Goal: Transaction & Acquisition: Book appointment/travel/reservation

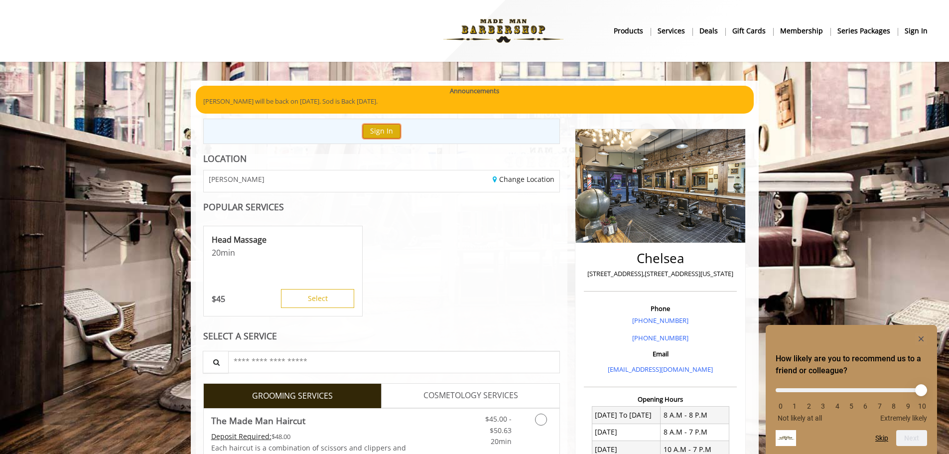
click at [374, 126] on button "Sign In" at bounding box center [381, 131] width 38 height 14
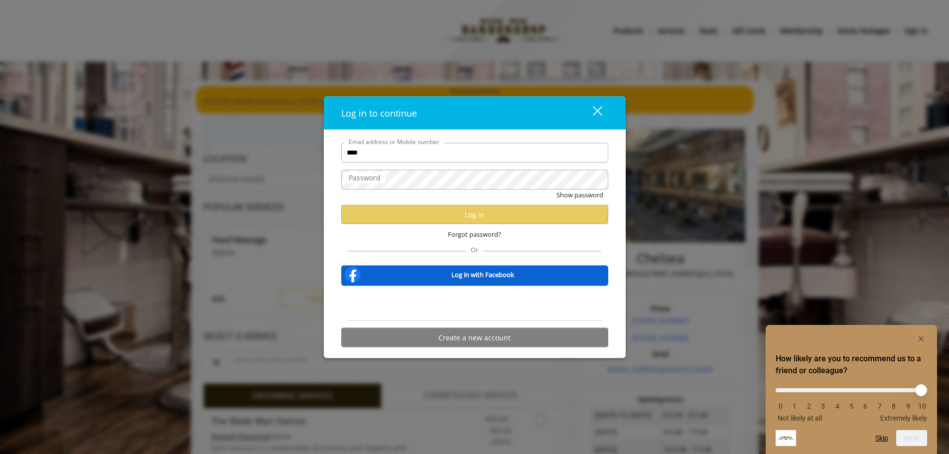
type input "**********"
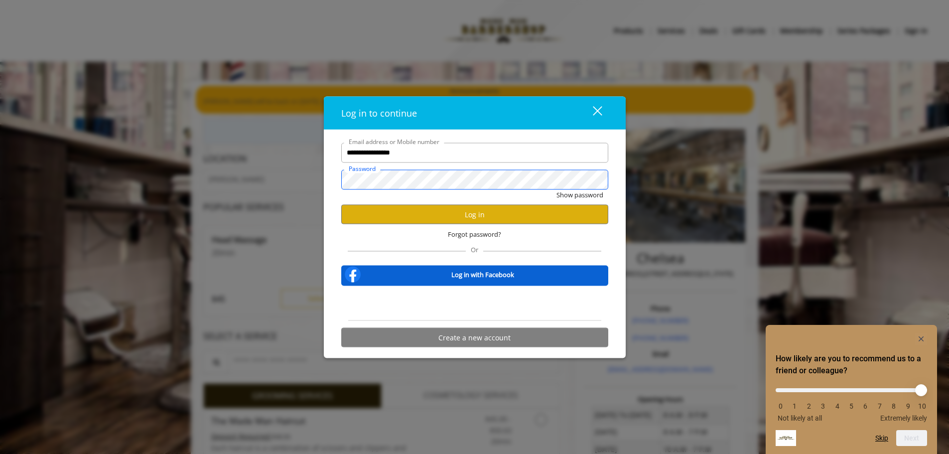
click at [556, 189] on button "Show password" at bounding box center [579, 194] width 47 height 10
click at [447, 217] on button "Log in" at bounding box center [474, 214] width 267 height 19
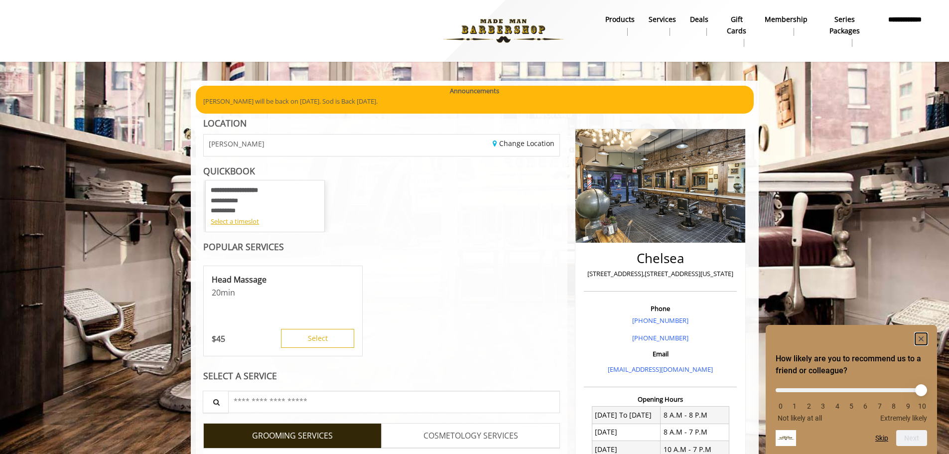
click at [922, 337] on icon "Hide survey" at bounding box center [920, 338] width 5 height 5
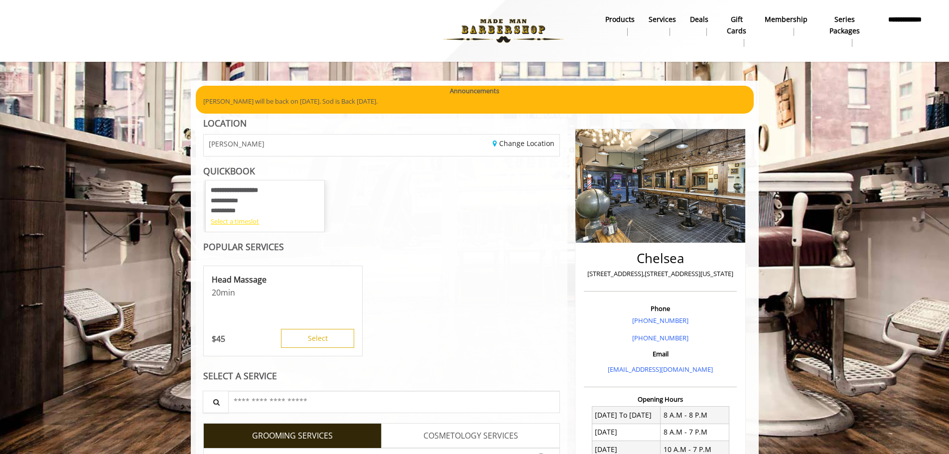
click at [230, 223] on div "Select a timeslot" at bounding box center [265, 221] width 109 height 10
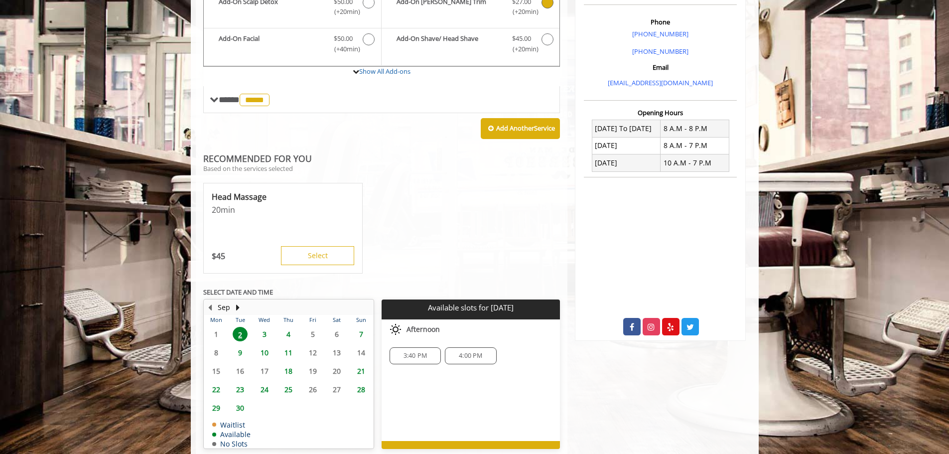
scroll to position [296, 0]
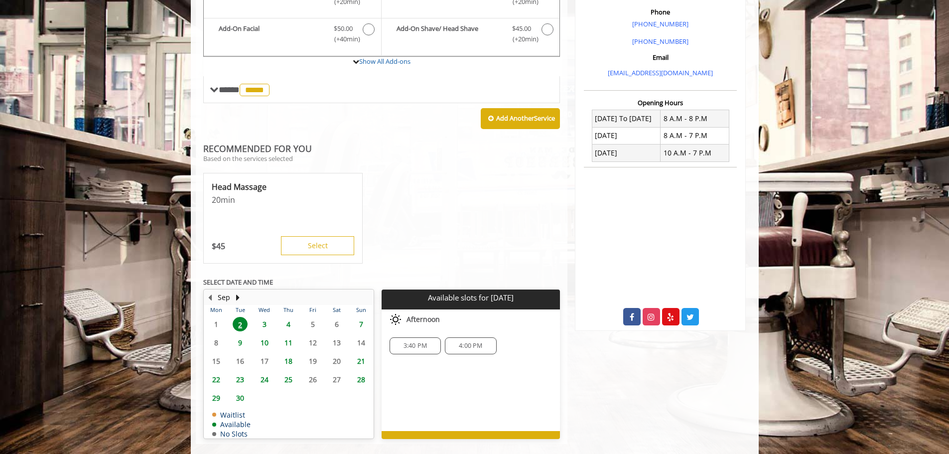
click at [289, 321] on span "4" at bounding box center [288, 324] width 15 height 14
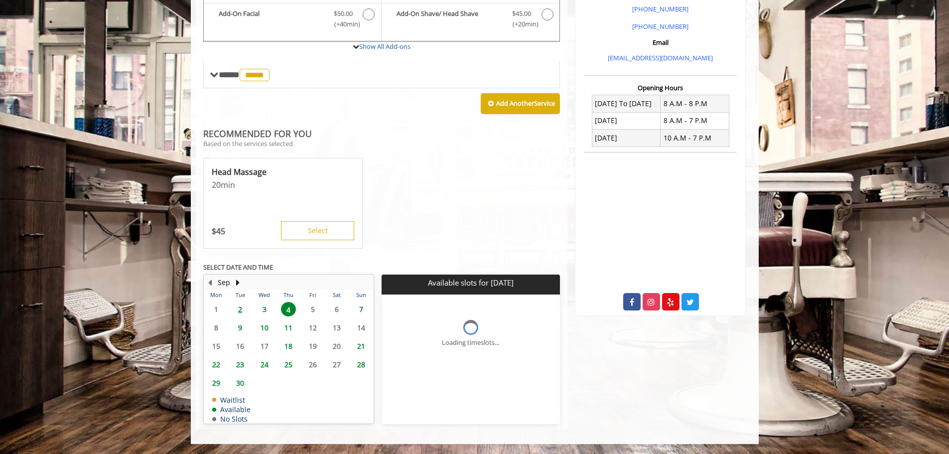
scroll to position [333, 0]
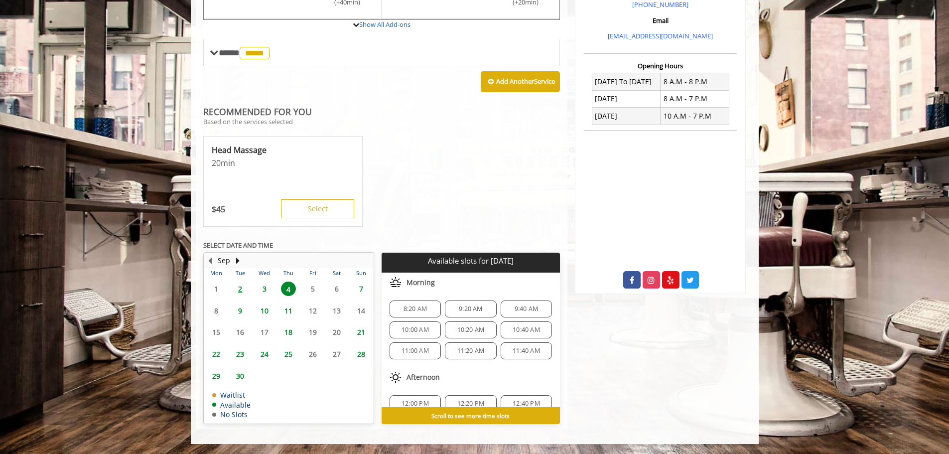
click at [415, 309] on span "8:20 AM" at bounding box center [414, 309] width 23 height 8
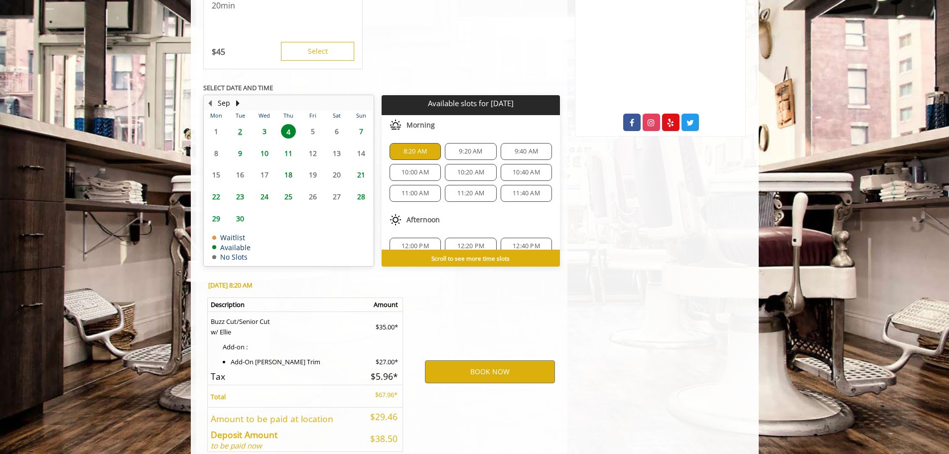
scroll to position [543, 0]
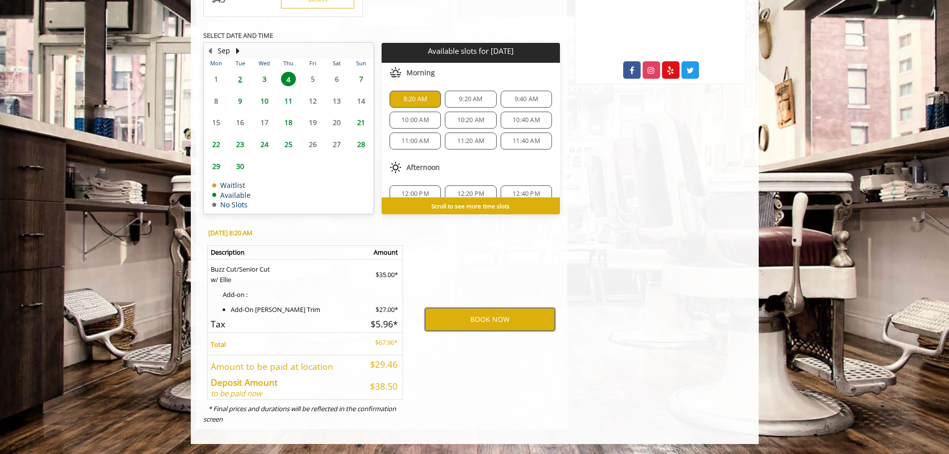
click at [486, 318] on button "BOOK NOW" at bounding box center [490, 319] width 130 height 23
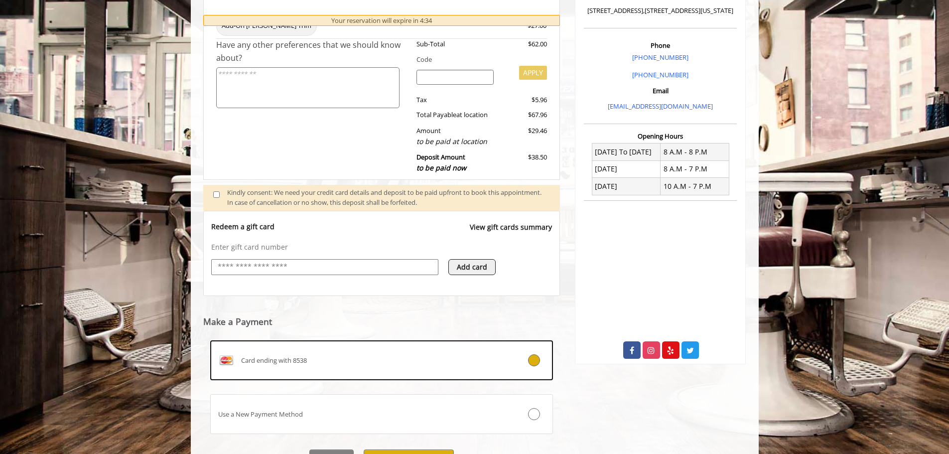
scroll to position [316, 0]
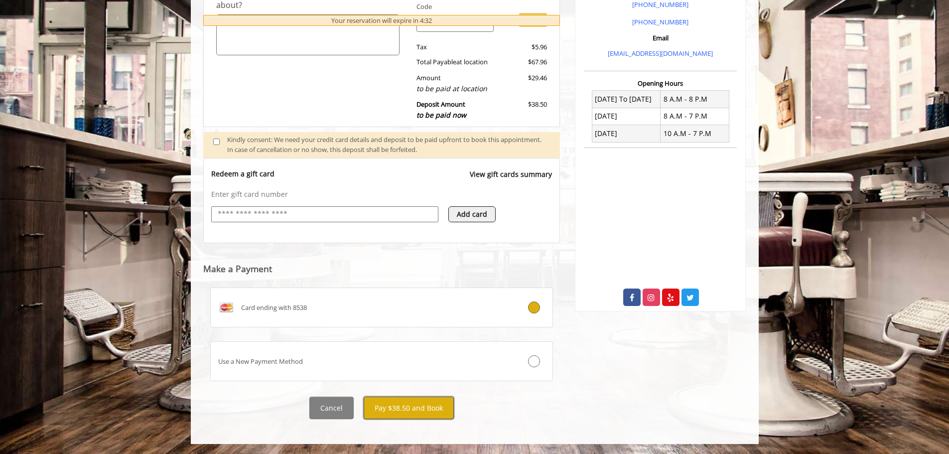
click at [414, 406] on button "Pay $38.50 and Book" at bounding box center [408, 407] width 90 height 22
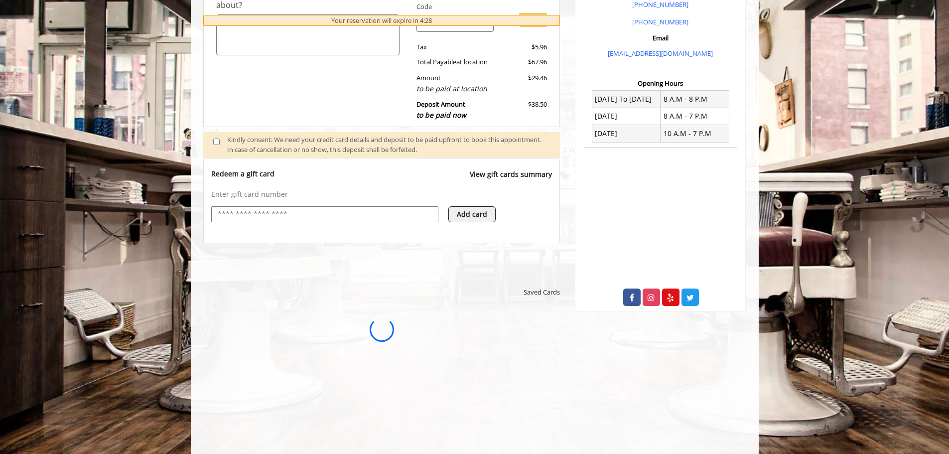
scroll to position [0, 0]
